Goal: Navigation & Orientation: Find specific page/section

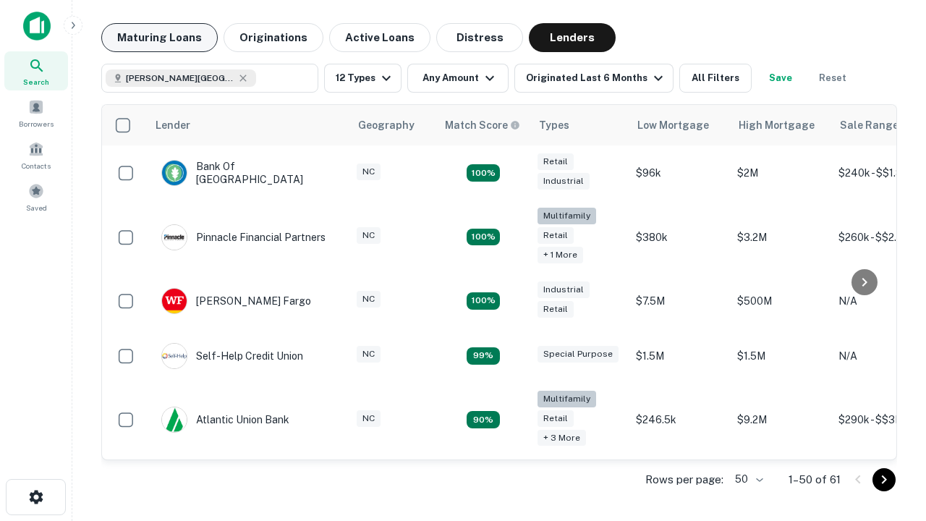
click at [159, 38] on button "Maturing Loans" at bounding box center [159, 37] width 117 height 29
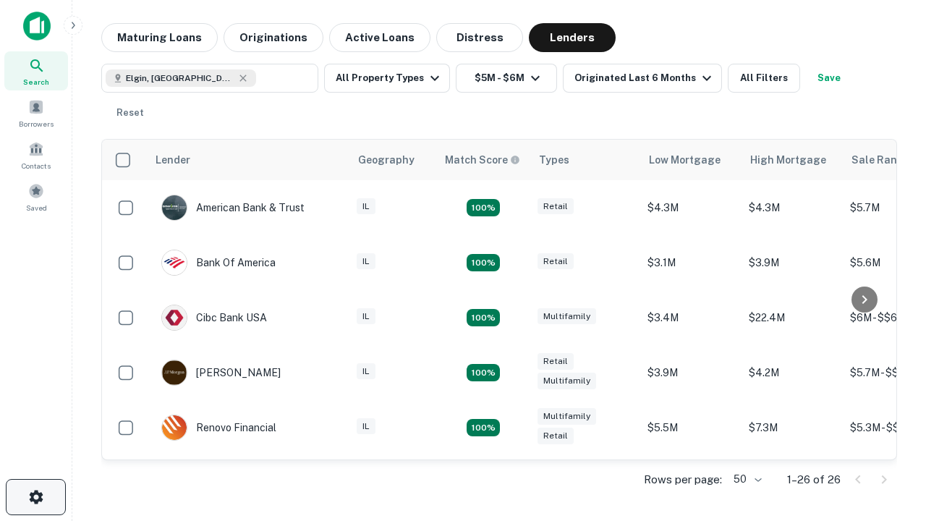
click at [35, 497] on icon "button" at bounding box center [35, 496] width 17 height 17
